Goal: Connect with others: Connect with others

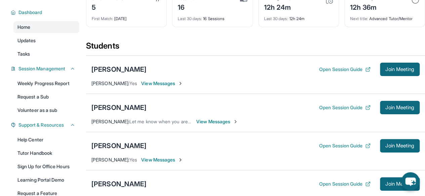
scroll to position [40, 0]
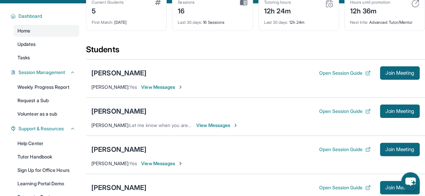
click at [117, 114] on div "[PERSON_NAME]" at bounding box center [118, 111] width 55 height 9
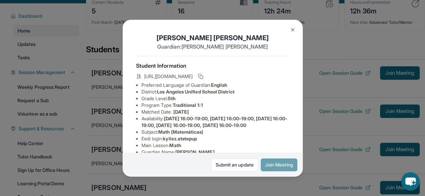
click at [275, 164] on button "Join Meeting" at bounding box center [279, 165] width 37 height 13
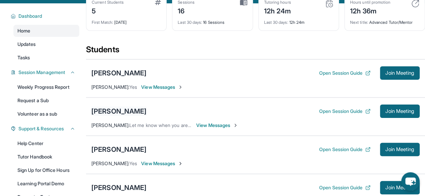
scroll to position [64, 0]
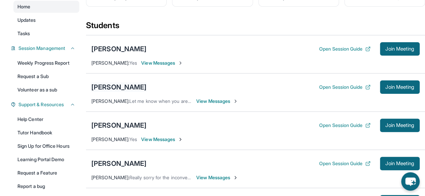
click at [117, 92] on div "[PERSON_NAME]" at bounding box center [118, 87] width 55 height 9
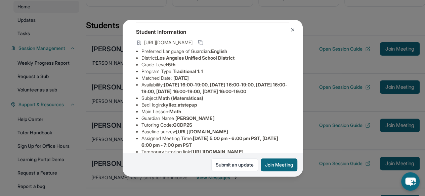
scroll to position [34, 0]
click at [168, 108] on li "Eedi login : kyliez.atstepup" at bounding box center [215, 104] width 148 height 7
drag, startPoint x: 167, startPoint y: 116, endPoint x: 204, endPoint y: 117, distance: 37.6
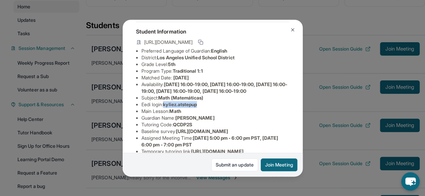
click at [204, 108] on li "Eedi login : kyliez.atstepup" at bounding box center [215, 104] width 148 height 7
copy span "kyliez.atstepup"
